Goal: Information Seeking & Learning: Learn about a topic

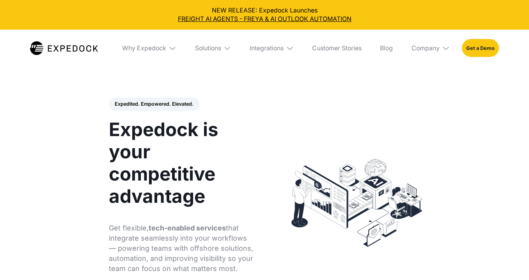
select select
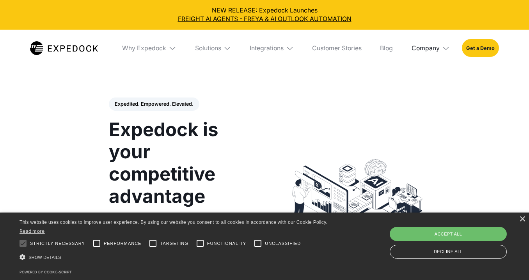
click at [429, 49] on div "Company" at bounding box center [426, 48] width 28 height 8
click at [430, 81] on link "About Us" at bounding box center [430, 77] width 50 height 20
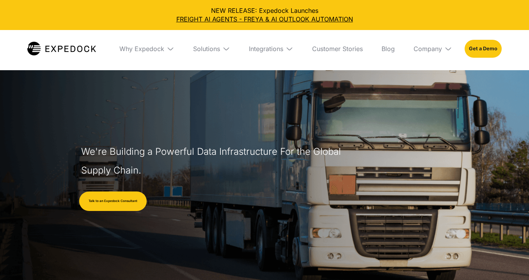
select select
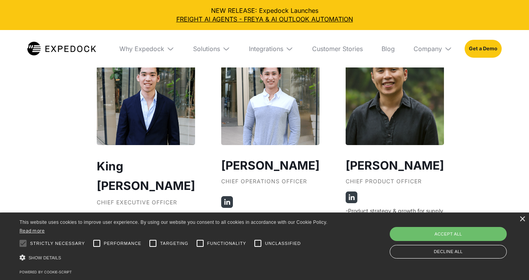
scroll to position [1420, 0]
click at [155, 166] on h2 "King [PERSON_NAME]" at bounding box center [146, 175] width 98 height 39
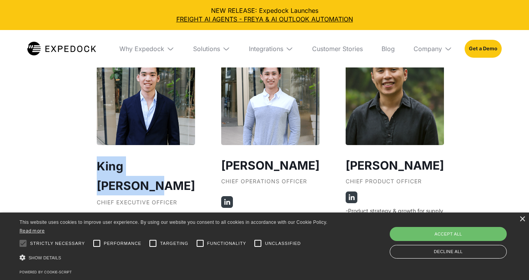
drag, startPoint x: 188, startPoint y: 161, endPoint x: 87, endPoint y: 164, distance: 101.5
click at [87, 164] on div "Our Founders ‍ King [PERSON_NAME] Chief Executive Officer AI Researcher who cam…" at bounding box center [264, 80] width 367 height 794
copy h2 "King [PERSON_NAME]"
click at [101, 217] on img at bounding box center [103, 223] width 12 height 12
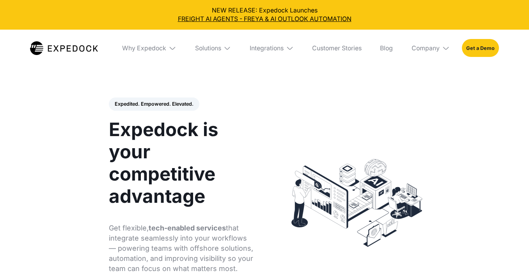
select select
